Goal: Find specific page/section: Find specific page/section

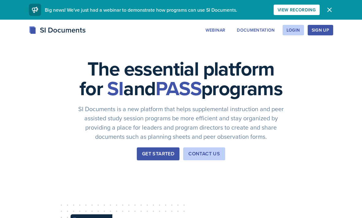
click at [296, 30] on div "Login" at bounding box center [292, 30] width 13 height 5
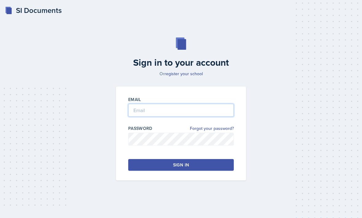
click at [228, 117] on input "email" at bounding box center [181, 110] width 106 height 13
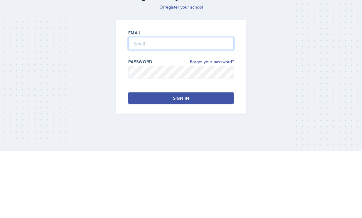
type input "[EMAIL_ADDRESS][DOMAIN_NAME]"
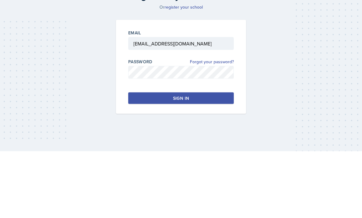
scroll to position [20, 0]
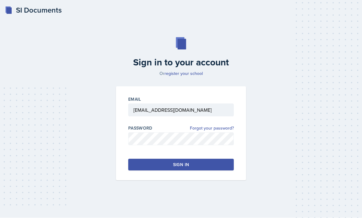
click at [142, 159] on button "Sign in" at bounding box center [181, 165] width 106 height 12
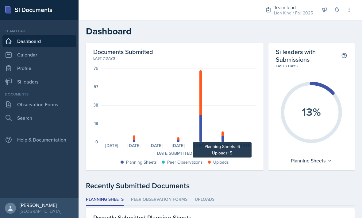
click at [224, 137] on div at bounding box center [222, 139] width 2 height 6
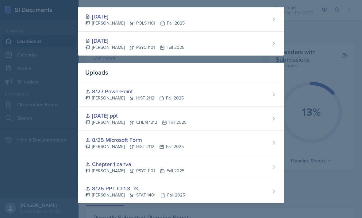
scroll to position [116, 0]
click at [319, 59] on div at bounding box center [181, 109] width 362 height 218
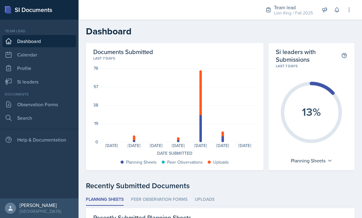
click at [29, 82] on link "Si leaders" at bounding box center [39, 81] width 74 height 12
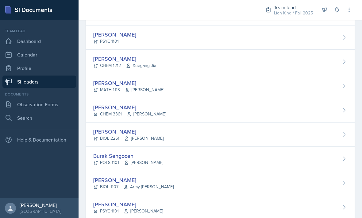
scroll to position [360, 0]
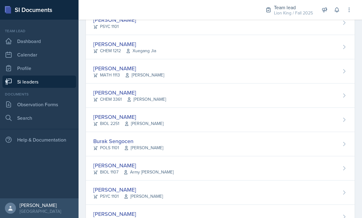
click at [309, 87] on div "[PERSON_NAME] CHEM 3361 [PERSON_NAME]" at bounding box center [220, 95] width 269 height 24
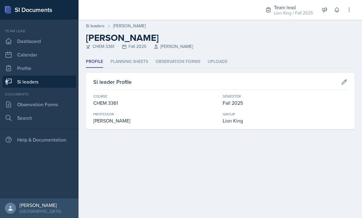
click at [140, 66] on li "Planning Sheets" at bounding box center [129, 62] width 38 height 12
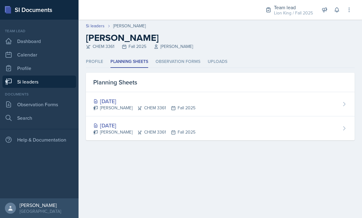
click at [102, 58] on li "Profile" at bounding box center [94, 62] width 17 height 12
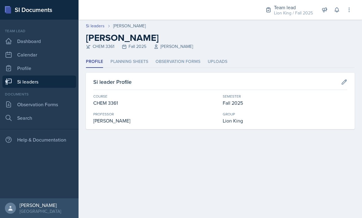
click at [23, 84] on link "Si leaders" at bounding box center [39, 81] width 74 height 12
